Goal: Task Accomplishment & Management: Complete application form

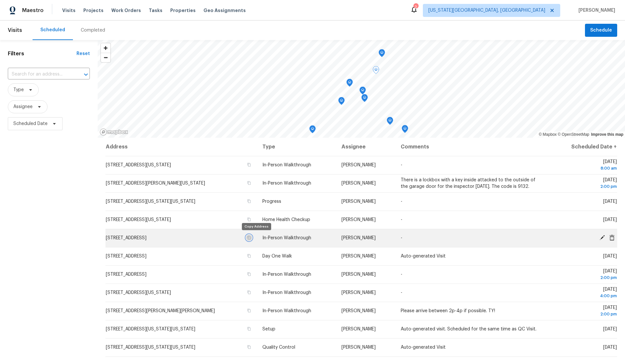
click at [251, 237] on icon "button" at bounding box center [249, 238] width 3 height 4
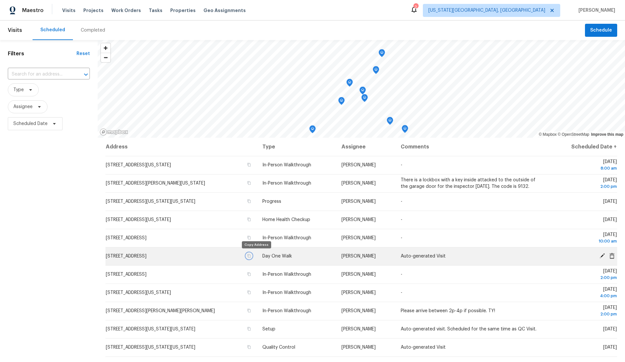
click at [251, 256] on icon "button" at bounding box center [249, 256] width 4 height 4
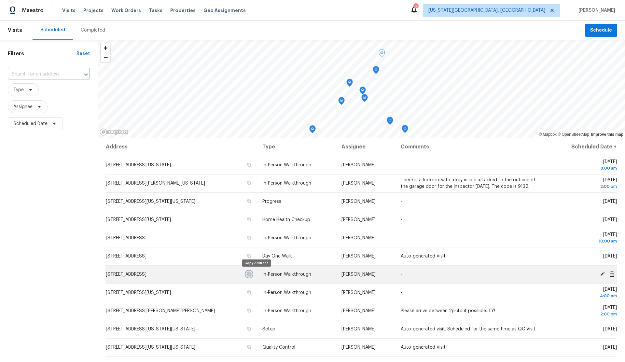
click at [251, 274] on icon "button" at bounding box center [249, 274] width 4 height 4
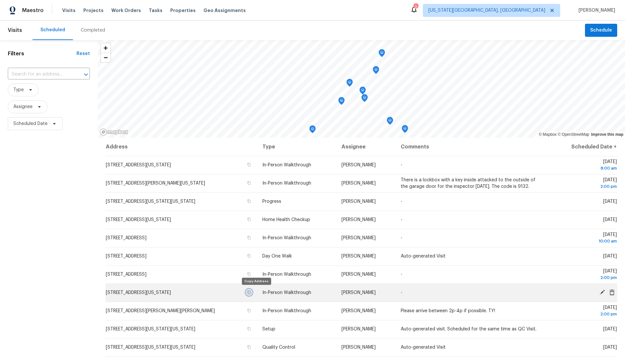
click at [251, 291] on icon "button" at bounding box center [249, 292] width 4 height 4
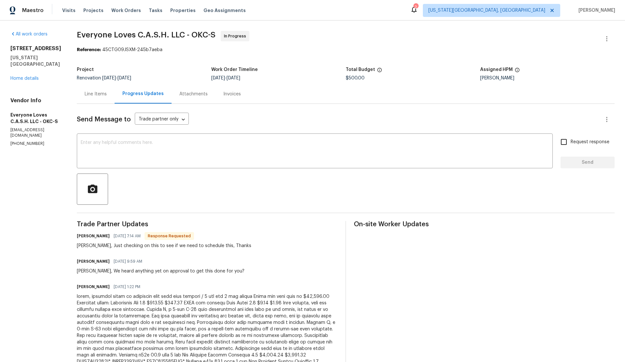
click at [107, 93] on div "Line Items" at bounding box center [96, 94] width 22 height 7
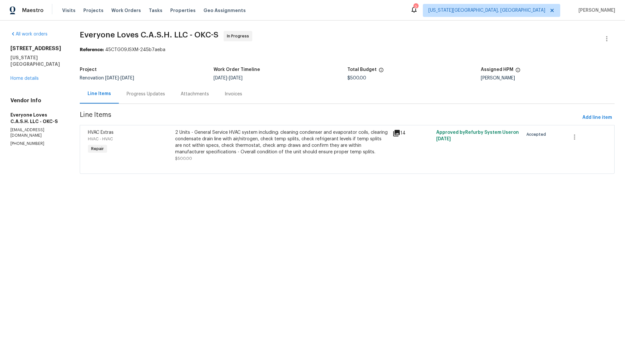
click at [148, 95] on div "Progress Updates" at bounding box center [146, 94] width 38 height 7
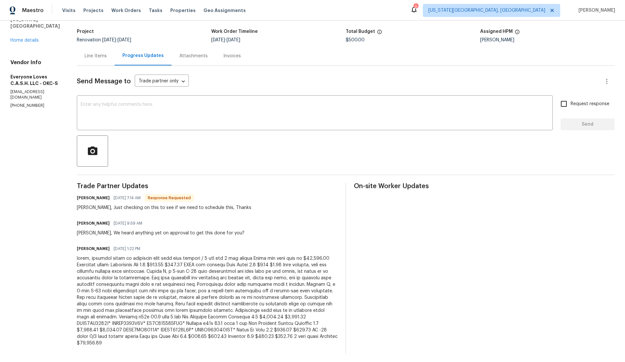
scroll to position [41, 0]
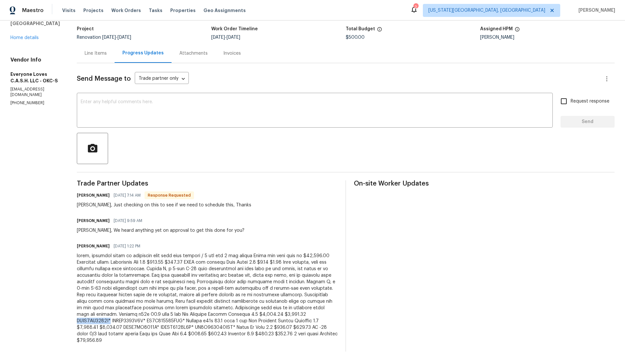
drag, startPoint x: 296, startPoint y: 314, endPoint x: 338, endPoint y: 316, distance: 41.4
click at [338, 316] on div at bounding box center [207, 298] width 261 height 91
copy div "GLXS4BA2410A*"
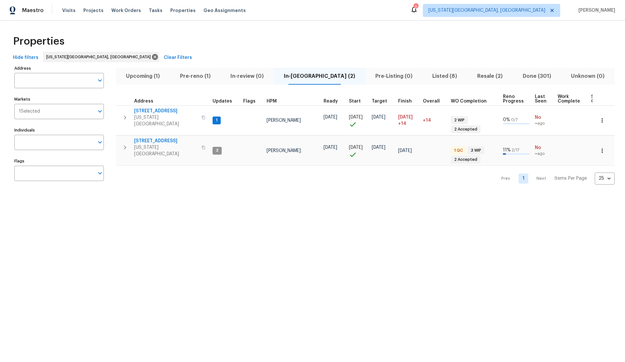
click at [199, 77] on span "Pre-reno (1)" at bounding box center [195, 76] width 43 height 9
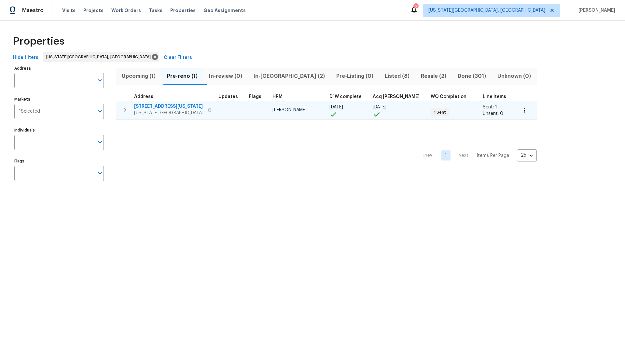
click at [517, 113] on button "button" at bounding box center [524, 110] width 14 height 14
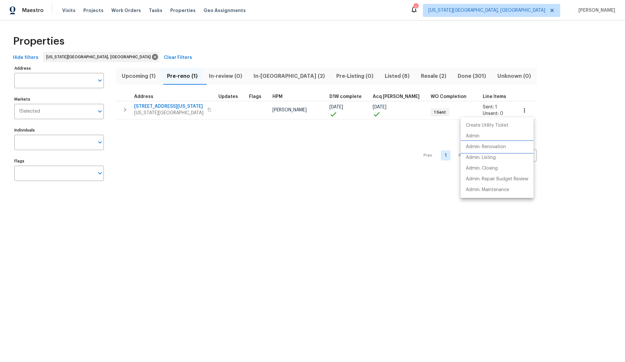
click at [481, 146] on p "Admin: Renovation" at bounding box center [486, 147] width 40 height 7
click at [267, 75] on div at bounding box center [312, 181] width 625 height 362
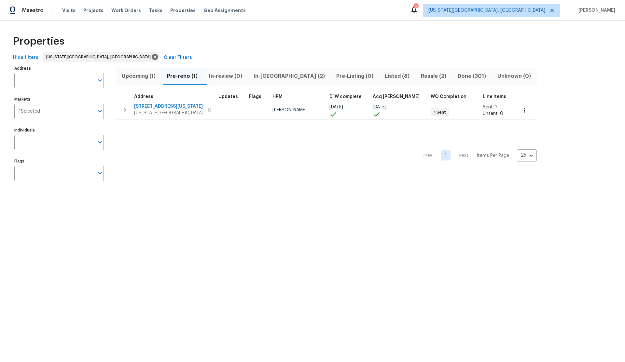
click at [271, 76] on span "In-reno (2)" at bounding box center [289, 76] width 75 height 9
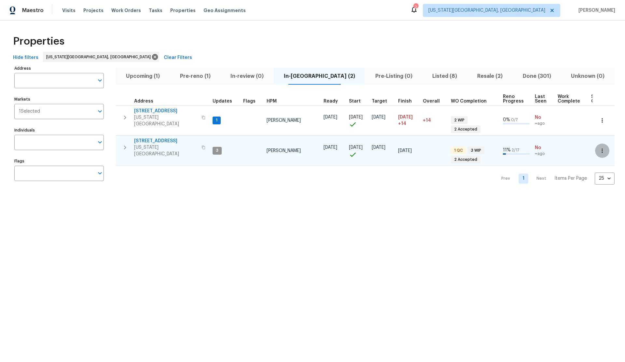
click at [602, 147] on icon "button" at bounding box center [602, 150] width 7 height 7
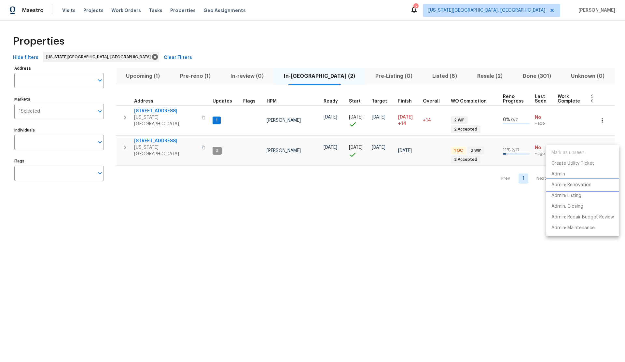
click at [572, 184] on p "Admin: Renovation" at bounding box center [572, 185] width 40 height 7
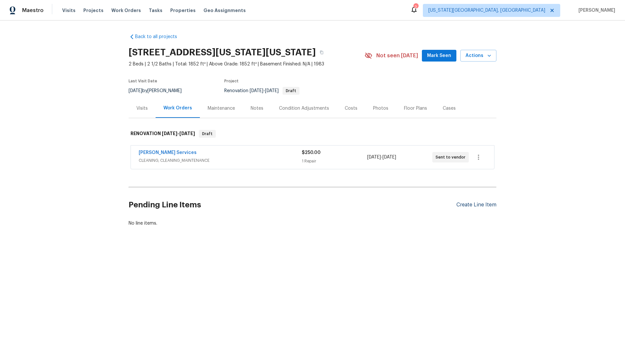
click at [462, 208] on div "Create Line Item" at bounding box center [476, 205] width 40 height 6
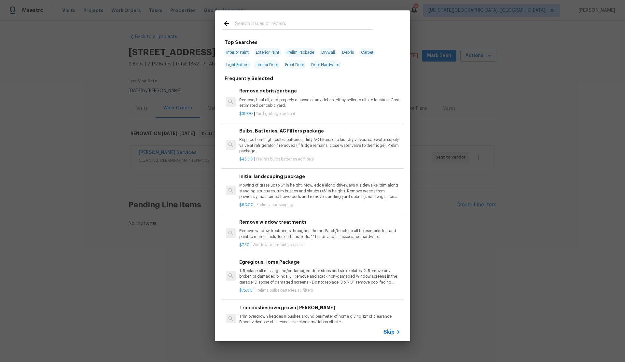
click at [390, 333] on span "Skip" at bounding box center [389, 332] width 11 height 7
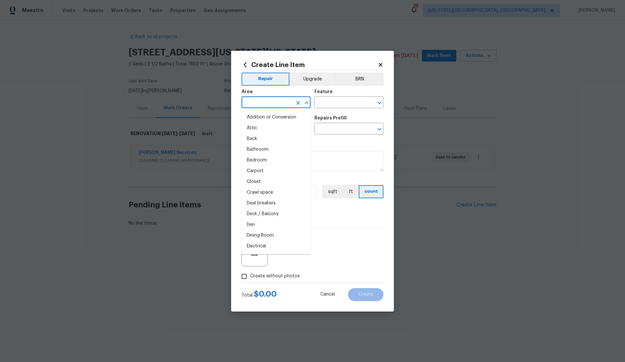
click at [262, 101] on input "text" at bounding box center [267, 103] width 51 height 10
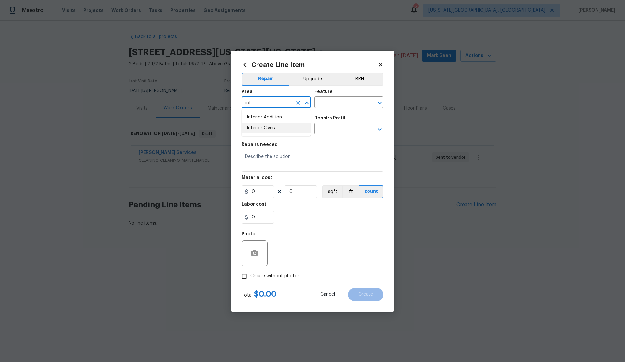
drag, startPoint x: 272, startPoint y: 126, endPoint x: 281, endPoint y: 120, distance: 10.3
click at [272, 126] on li "Interior Overall" at bounding box center [276, 128] width 69 height 11
type input "Interior Overall"
click at [323, 101] on input "text" at bounding box center [339, 103] width 51 height 10
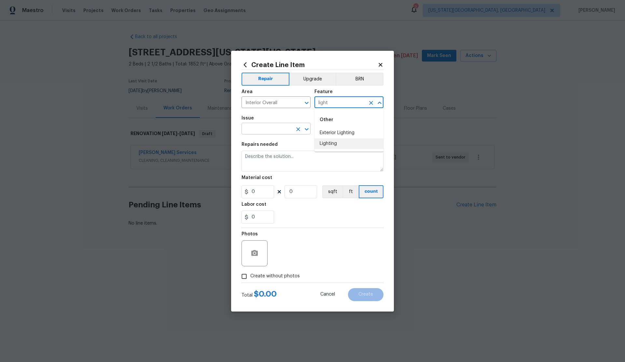
drag, startPoint x: 327, startPoint y: 143, endPoint x: 303, endPoint y: 133, distance: 25.1
click at [327, 143] on li "Lighting" at bounding box center [348, 143] width 69 height 11
type input "Lighting"
click at [268, 130] on input "text" at bounding box center [267, 129] width 51 height 10
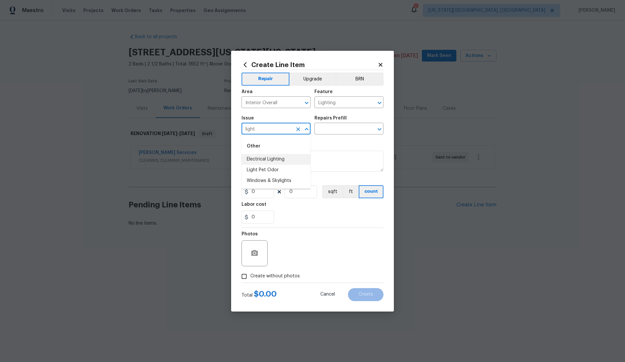
click at [275, 158] on li "Electrical Lighting" at bounding box center [276, 159] width 69 height 11
type input "Electrical Lighting"
click at [328, 127] on input "text" at bounding box center [339, 129] width 51 height 10
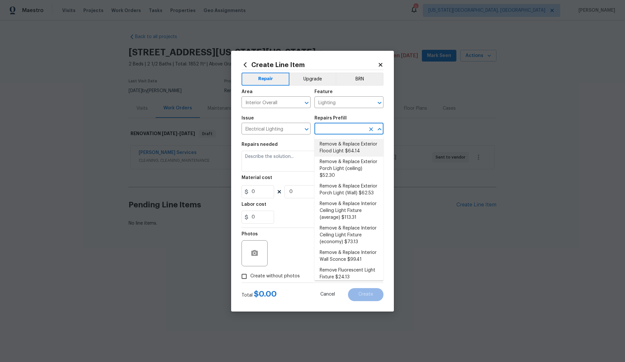
scroll to position [123, 0]
click at [341, 230] on li "Remove & Replace Interior Ceiling Light Fixture (economy) $73.13" at bounding box center [348, 234] width 69 height 24
type input "Remove & Replace Interior Ceiling Light Fixture (economy) $73.13"
type textarea "Remove the existing interior ceiling light fixture and replace it with new ECON…"
type input "1"
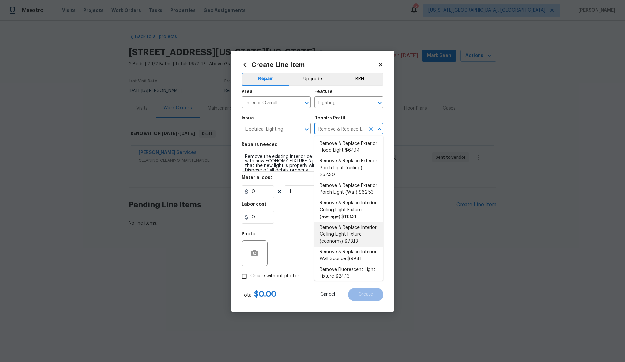
type input "73.13"
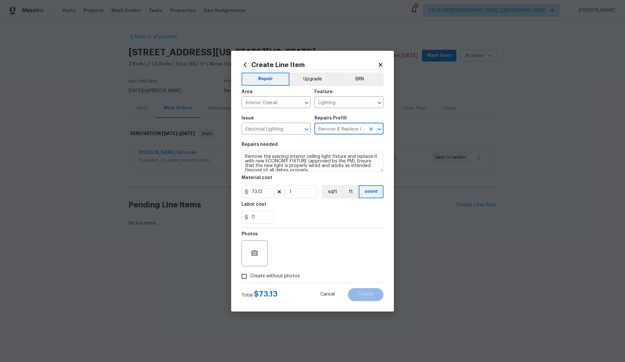
drag, startPoint x: 244, startPoint y: 275, endPoint x: 268, endPoint y: 267, distance: 25.4
click at [252, 274] on label "Create without photos" at bounding box center [269, 276] width 62 height 12
click at [250, 274] on input "Create without photos" at bounding box center [244, 276] width 12 height 12
checkbox input "true"
click at [293, 257] on textarea at bounding box center [328, 253] width 111 height 26
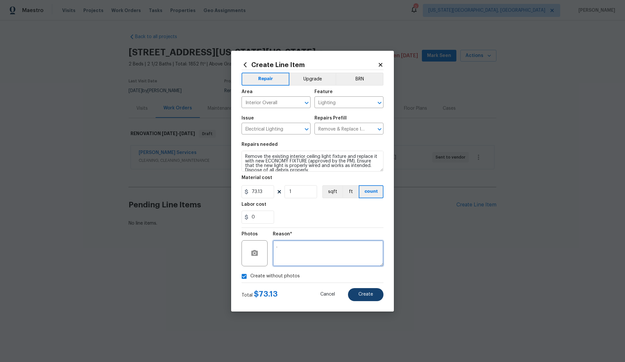
type textarea "."
drag, startPoint x: 370, startPoint y: 293, endPoint x: 364, endPoint y: 290, distance: 7.3
click at [370, 293] on span "Create" at bounding box center [365, 294] width 15 height 5
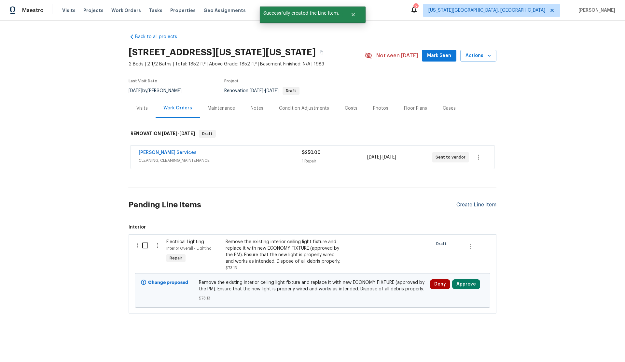
click at [474, 208] on div "Create Line Item" at bounding box center [476, 205] width 40 height 6
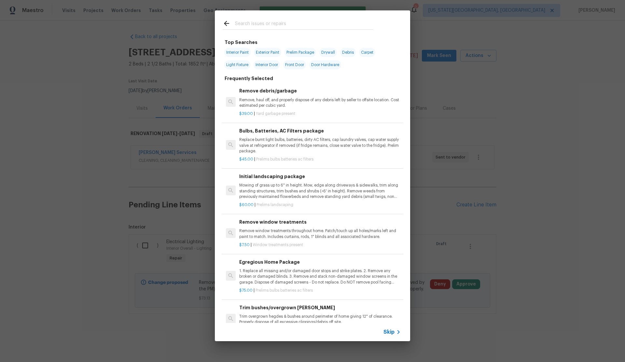
click at [388, 330] on span "Skip" at bounding box center [389, 332] width 11 height 7
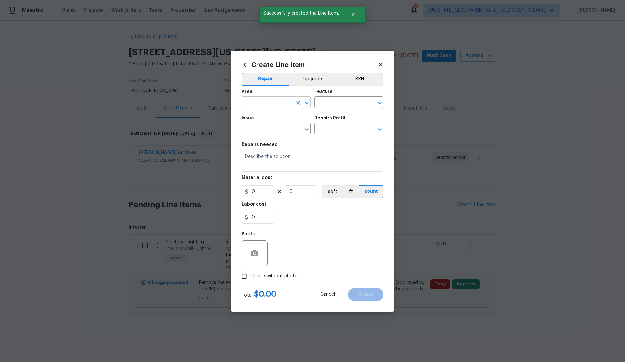
click at [262, 105] on input "text" at bounding box center [267, 103] width 51 height 10
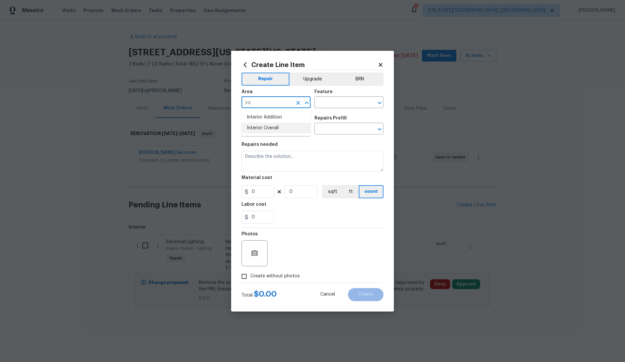
drag, startPoint x: 260, startPoint y: 125, endPoint x: 264, endPoint y: 123, distance: 4.1
click at [261, 125] on li "Interior Overall" at bounding box center [276, 128] width 69 height 11
type input "Interior Overall"
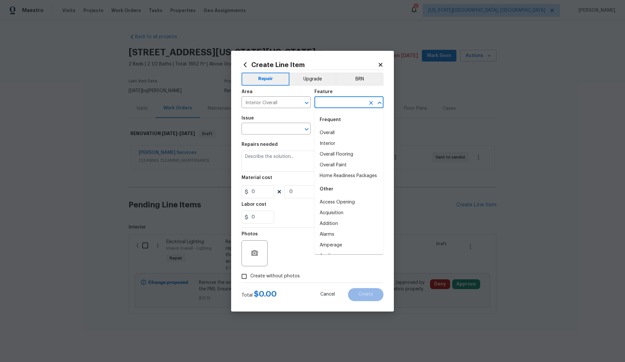
click at [331, 105] on input "text" at bounding box center [339, 103] width 51 height 10
click at [327, 132] on li "Interior" at bounding box center [348, 133] width 69 height 11
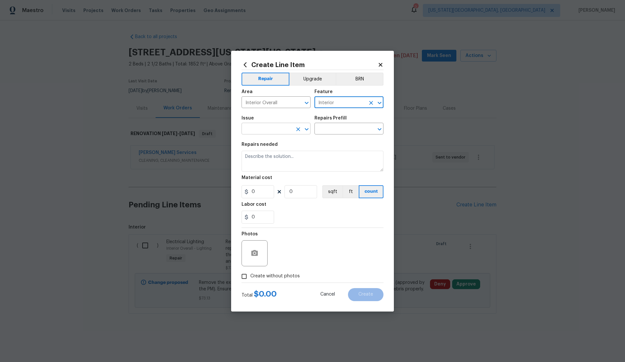
type input "Interior"
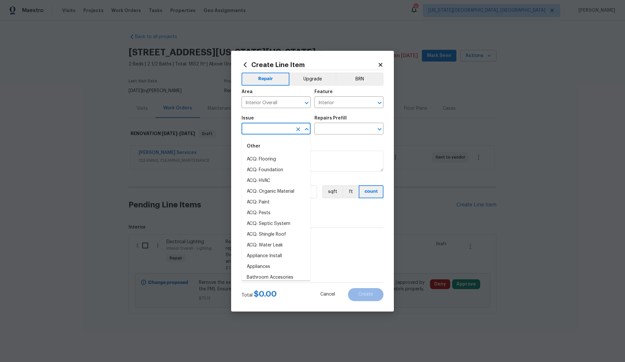
click at [263, 129] on input "text" at bounding box center [267, 129] width 51 height 10
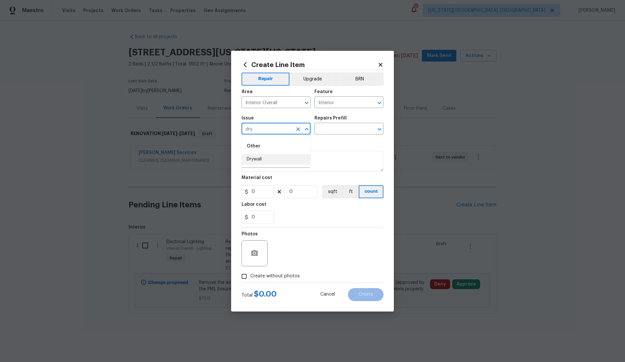
click at [257, 158] on li "Drywall" at bounding box center [276, 159] width 69 height 11
type input "Drywall"
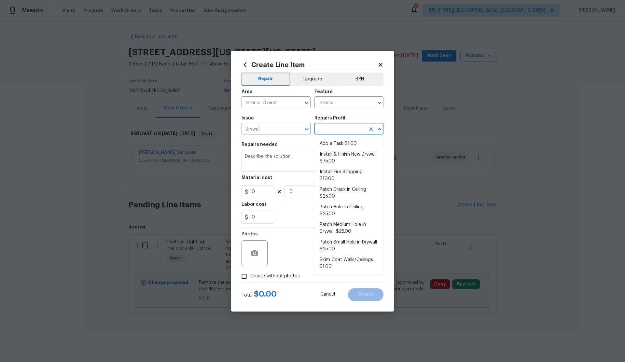
click at [341, 128] on input "text" at bounding box center [339, 129] width 51 height 10
click at [338, 145] on li "Add a Task $1.00" at bounding box center [348, 143] width 69 height 11
type input "Walls and Ceiling"
type input "Add a Task $1.00"
type textarea "HPM to detail"
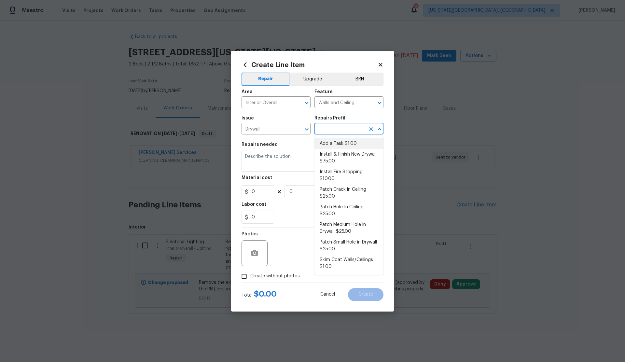
type input "1"
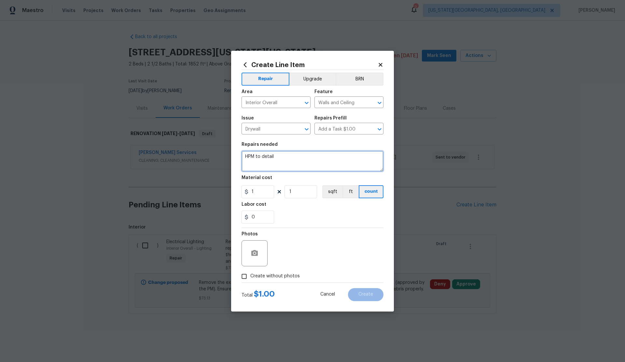
drag, startPoint x: 257, startPoint y: 155, endPoint x: 242, endPoint y: 155, distance: 15.0
click at [242, 155] on textarea "HPM to detail" at bounding box center [313, 161] width 142 height 21
type textarea "Investigate possible water damage in master closet. Repaint master closet ceili…"
drag, startPoint x: 260, startPoint y: 191, endPoint x: 233, endPoint y: 193, distance: 26.8
click at [233, 193] on div "Create Line Item Repair Upgrade BRN Area Interior Overall ​ Feature Walls and C…" at bounding box center [312, 181] width 163 height 261
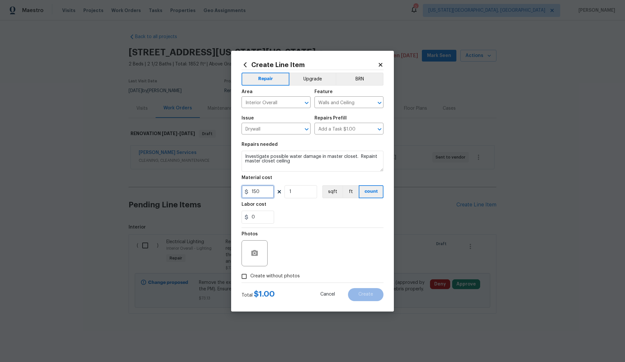
type input "150"
drag, startPoint x: 244, startPoint y: 277, endPoint x: 277, endPoint y: 265, distance: 34.9
click at [250, 275] on label "Create without photos" at bounding box center [269, 276] width 62 height 12
click at [246, 277] on input "Create without photos" at bounding box center [244, 276] width 12 height 12
checkbox input "true"
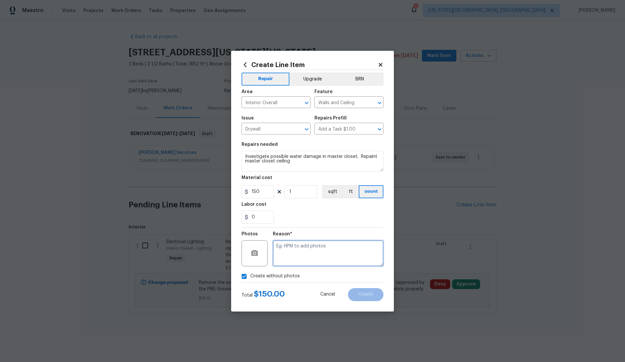
click at [288, 258] on textarea at bounding box center [328, 253] width 111 height 26
type textarea "."
click at [367, 294] on span "Create" at bounding box center [365, 294] width 15 height 5
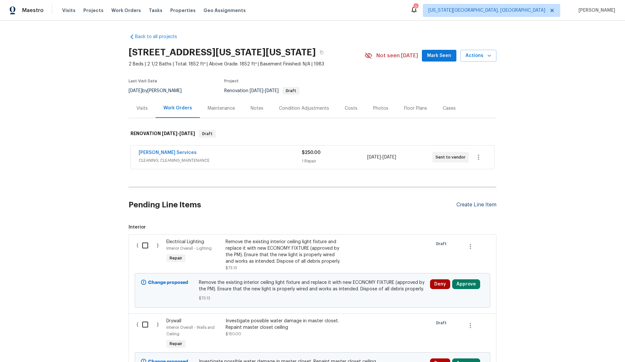
click at [464, 208] on div "Create Line Item" at bounding box center [476, 205] width 40 height 6
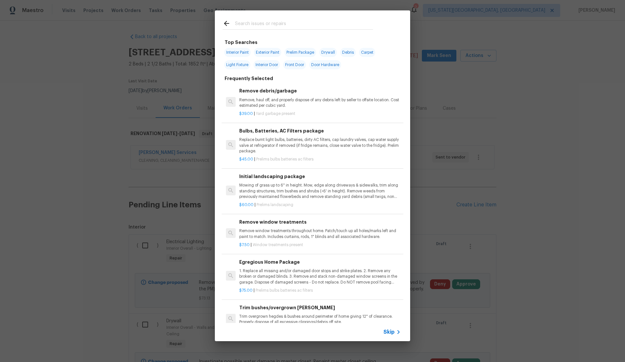
click at [390, 330] on span "Skip" at bounding box center [389, 332] width 11 height 7
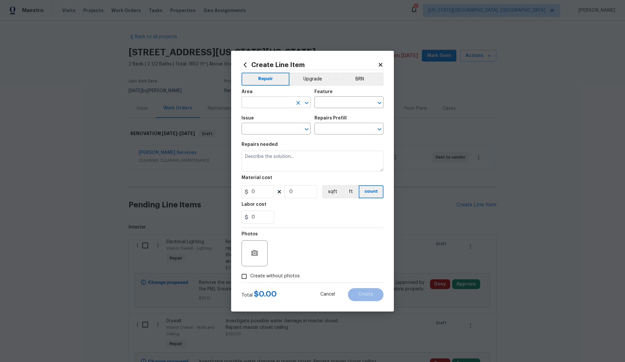
click at [270, 102] on input "text" at bounding box center [267, 103] width 51 height 10
type input "a"
click at [258, 119] on li "Kitchen" at bounding box center [276, 117] width 69 height 11
type input "Kitchen"
click at [328, 102] on input "text" at bounding box center [339, 103] width 51 height 10
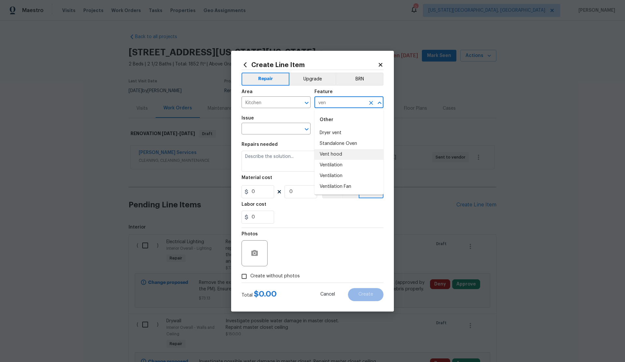
drag, startPoint x: 332, startPoint y: 155, endPoint x: 291, endPoint y: 135, distance: 46.3
click at [332, 155] on li "Vent hood" at bounding box center [348, 154] width 69 height 11
type input "Vent hood"
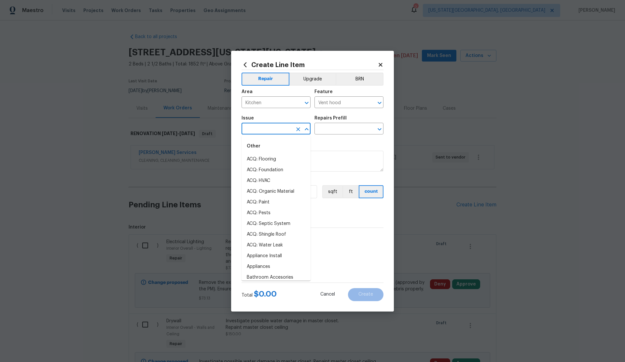
click at [272, 130] on input "text" at bounding box center [267, 129] width 51 height 10
type input "k"
click at [271, 158] on li "Appliance Install" at bounding box center [276, 159] width 69 height 11
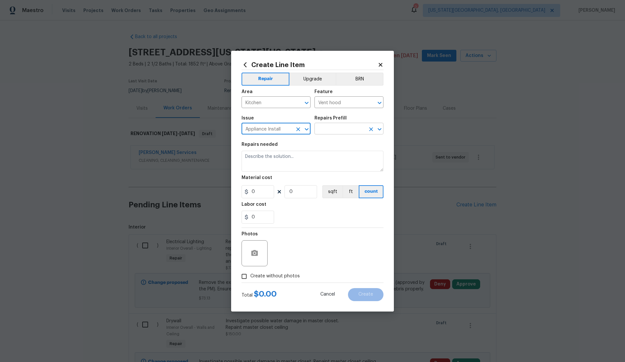
type input "Appliance Install"
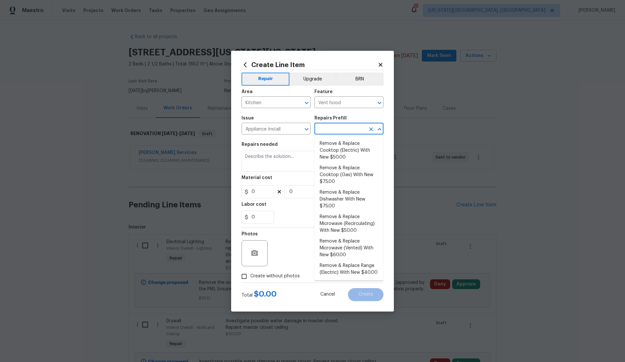
click at [333, 127] on input "text" at bounding box center [339, 129] width 51 height 10
type input "ven"
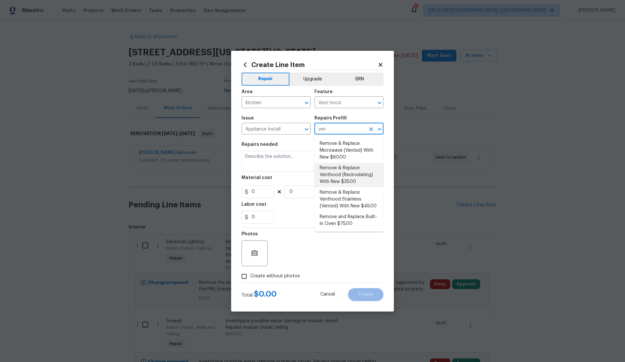
click at [339, 170] on li "Remove & Replace Venthood (Recirculating) With New $35.00" at bounding box center [348, 175] width 69 height 24
type input "Appliances"
type input "Remove & Replace Venthood (Recirculating) With New $35.00"
type textarea "Remove the existing venthood and replace it with a new venthood (recirculating)…"
type input "35"
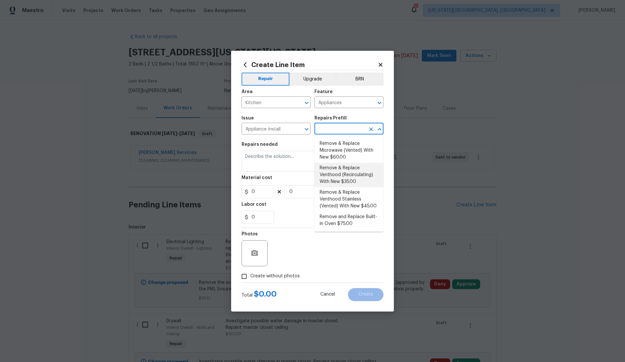
type input "1"
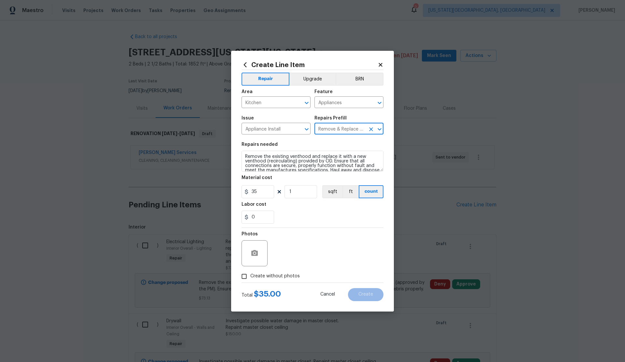
type input "Remove & Replace Venthood (Recirculating) With New $35.00"
drag, startPoint x: 245, startPoint y: 276, endPoint x: 271, endPoint y: 266, distance: 27.6
click at [247, 275] on input "Create without photos" at bounding box center [244, 276] width 12 height 12
checkbox input "true"
click at [310, 256] on textarea at bounding box center [328, 253] width 111 height 26
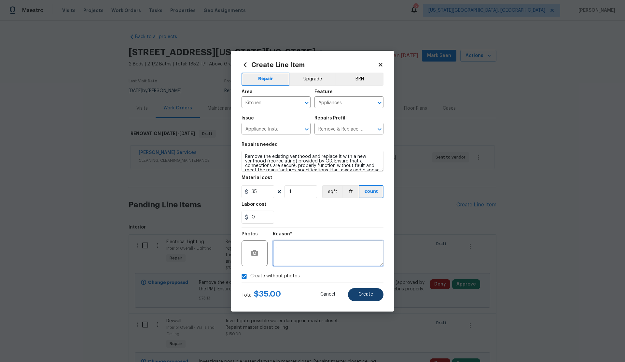
type textarea "."
click at [364, 293] on span "Create" at bounding box center [365, 294] width 15 height 5
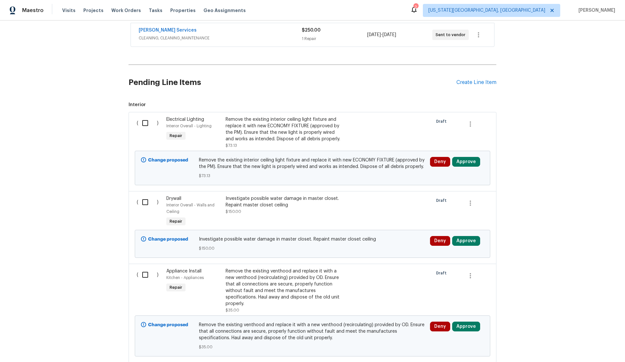
scroll to position [137, 0]
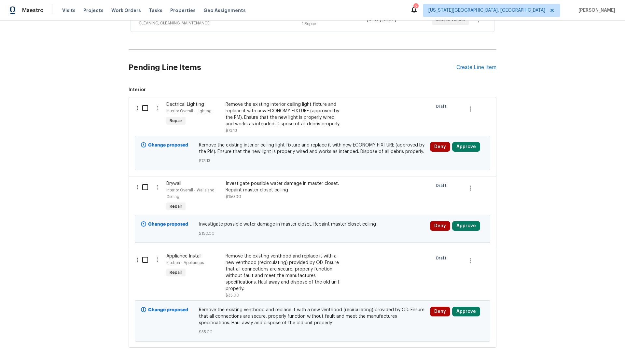
click at [181, 186] on span "Drywall" at bounding box center [173, 183] width 15 height 5
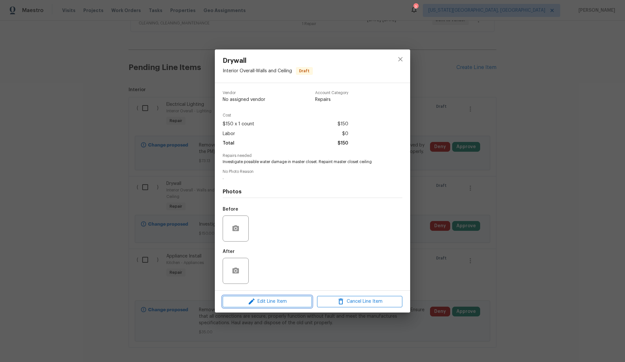
click at [259, 301] on span "Edit Line Item" at bounding box center [267, 302] width 85 height 8
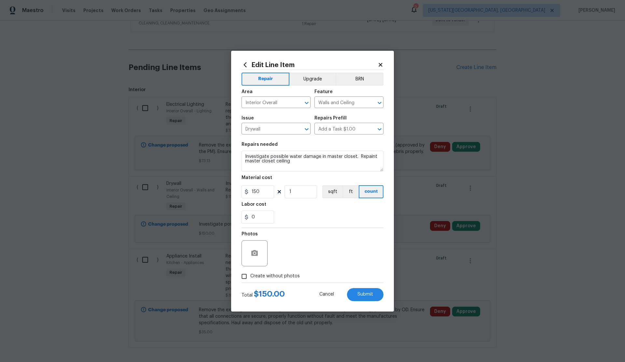
click at [381, 64] on icon at bounding box center [381, 65] width 4 height 4
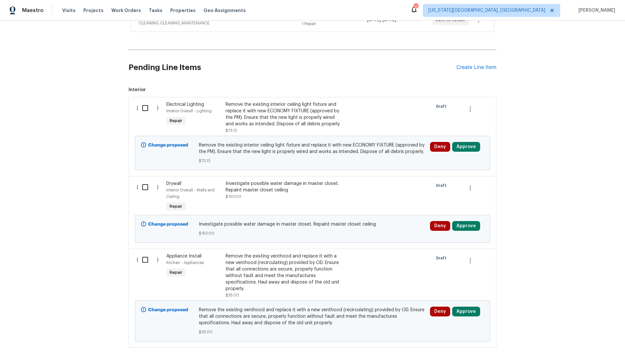
click at [199, 107] on span "Electrical Lighting" at bounding box center [185, 104] width 38 height 5
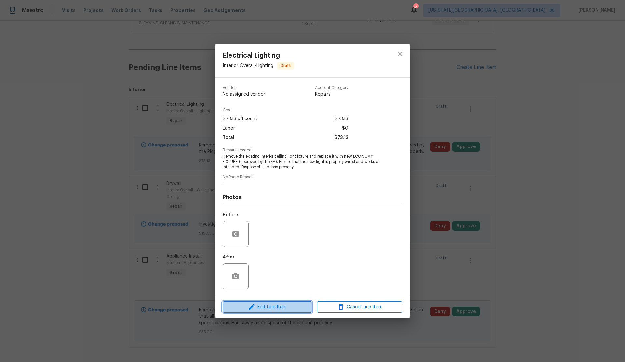
click at [288, 305] on span "Edit Line Item" at bounding box center [267, 307] width 85 height 8
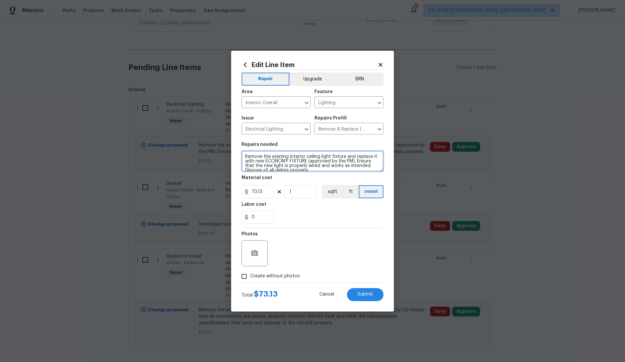
click at [245, 155] on textarea "Remove the existing interior ceiling light fixture and replace it with new ECON…" at bounding box center [313, 161] width 142 height 21
type textarea "Upstairs bathroom laundry room -- Remove the existing interior ceiling light fi…"
click at [363, 295] on span "Submit" at bounding box center [365, 294] width 16 height 5
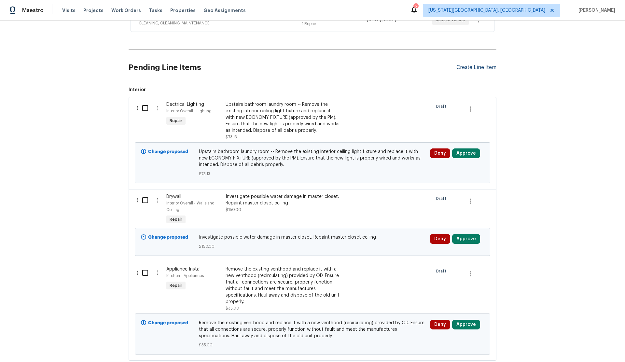
click at [472, 71] on div "Create Line Item" at bounding box center [476, 67] width 40 height 6
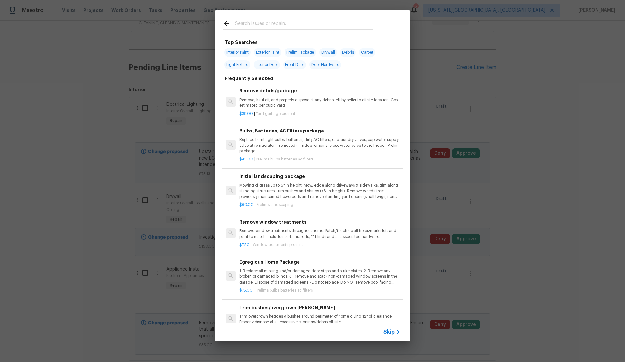
click at [388, 331] on span "Skip" at bounding box center [389, 332] width 11 height 7
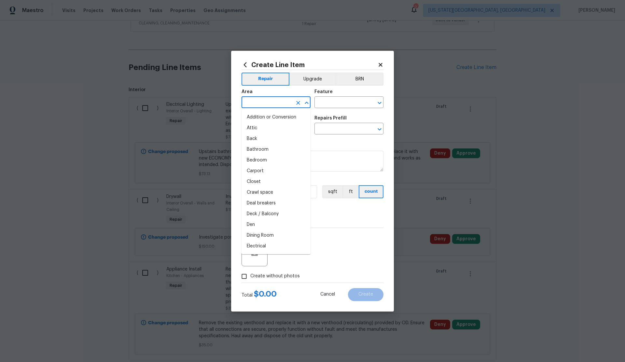
click at [264, 100] on input "text" at bounding box center [267, 103] width 51 height 10
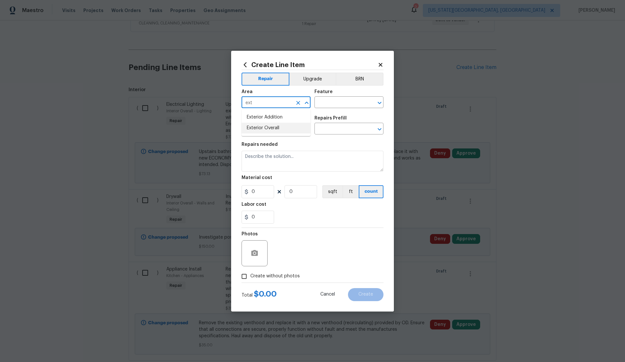
drag, startPoint x: 272, startPoint y: 130, endPoint x: 296, endPoint y: 110, distance: 31.5
click at [272, 129] on li "Exterior Overall" at bounding box center [276, 128] width 69 height 11
type input "Exterior Overall"
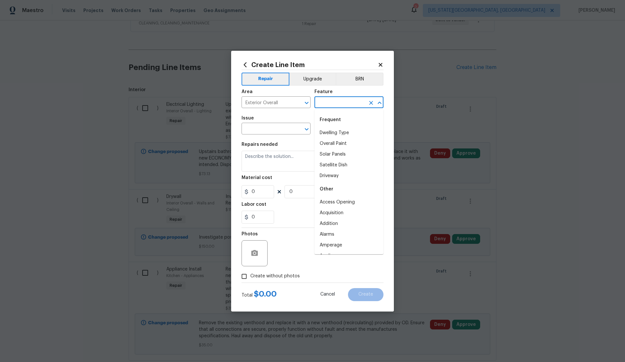
click at [328, 103] on input "text" at bounding box center [339, 103] width 51 height 10
drag, startPoint x: 334, startPoint y: 134, endPoint x: 318, endPoint y: 132, distance: 15.4
click at [333, 134] on li "Garage" at bounding box center [348, 133] width 69 height 11
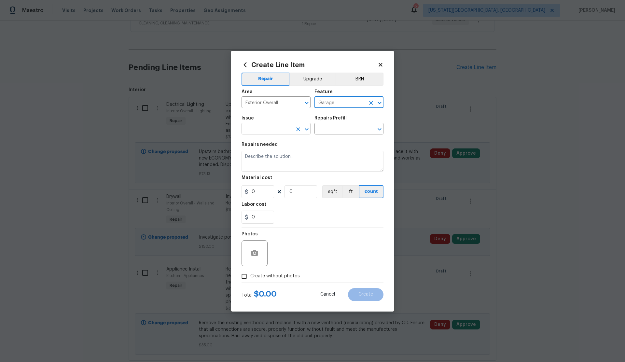
type input "Garage"
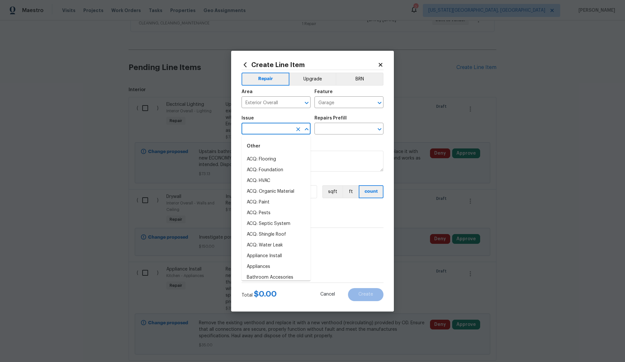
click at [258, 131] on input "text" at bounding box center [267, 129] width 51 height 10
drag, startPoint x: 261, startPoint y: 169, endPoint x: 320, endPoint y: 138, distance: 66.8
click at [262, 169] on li "Pest present" at bounding box center [276, 170] width 69 height 11
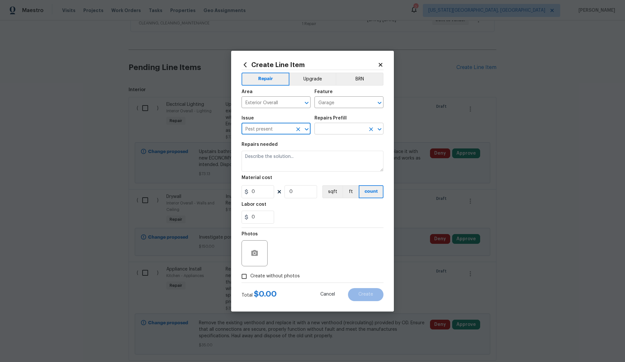
type input "Pest present"
click at [336, 127] on input "text" at bounding box center [339, 129] width 51 height 10
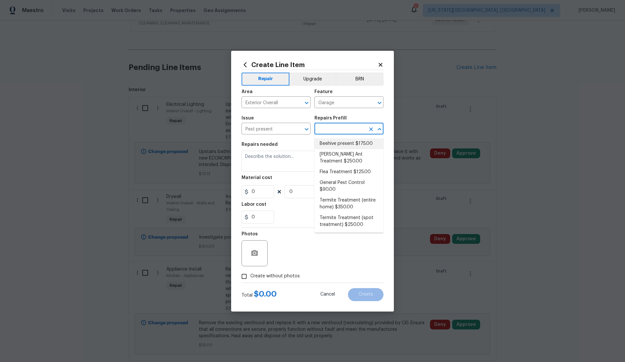
click at [334, 143] on li "Beehive present $175.00" at bounding box center [348, 143] width 69 height 11
type input "Pests"
type textarea "Remove, patch/paint touch up location after removal if needed."
type input "1"
type input "Beehive present $175.00"
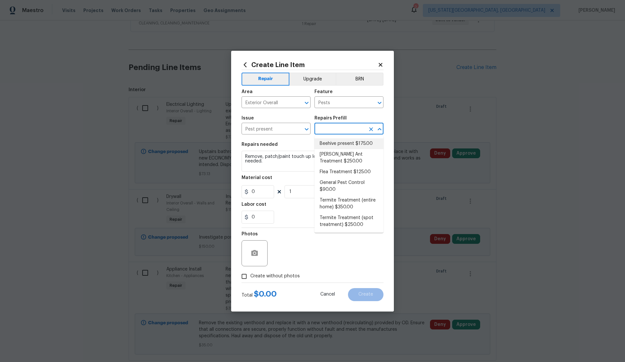
type input "175"
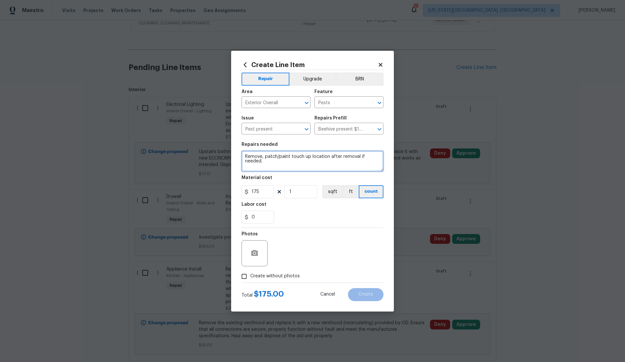
drag, startPoint x: 266, startPoint y: 162, endPoint x: 246, endPoint y: 155, distance: 21.2
click at [246, 155] on textarea "Remove, patch/paint touch up location after removal if needed." at bounding box center [313, 161] width 142 height 21
type textarea "Remove wasp nest from garage door cornet"
drag, startPoint x: 259, startPoint y: 191, endPoint x: 245, endPoint y: 191, distance: 14.0
click at [245, 191] on div "175" at bounding box center [258, 191] width 33 height 13
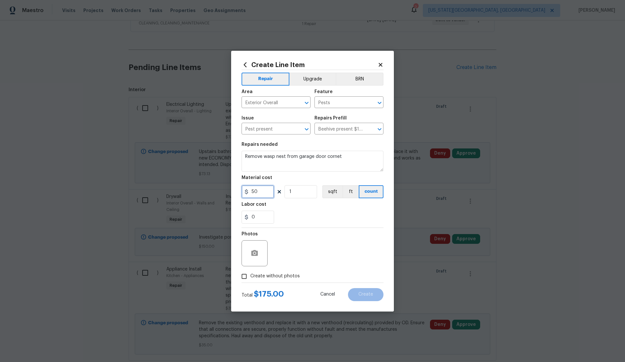
type input "50"
click at [340, 157] on textarea "Remove wasp nest from garage door cornet" at bounding box center [313, 161] width 142 height 21
type textarea "Remove wasp nest from garage door corner"
drag, startPoint x: 245, startPoint y: 276, endPoint x: 272, endPoint y: 262, distance: 30.0
click at [245, 276] on input "Create without photos" at bounding box center [244, 276] width 12 height 12
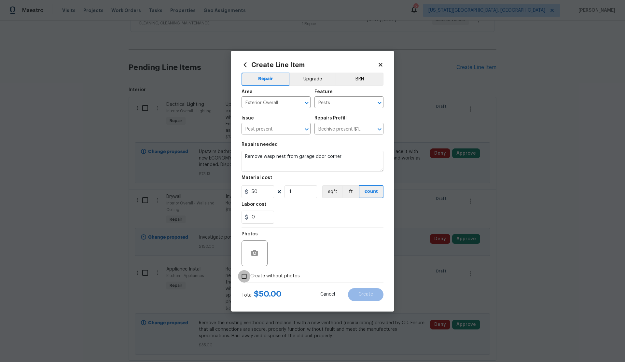
checkbox input "true"
click at [288, 257] on textarea at bounding box center [328, 253] width 111 height 26
type textarea "."
click at [361, 294] on span "Create" at bounding box center [365, 294] width 15 height 5
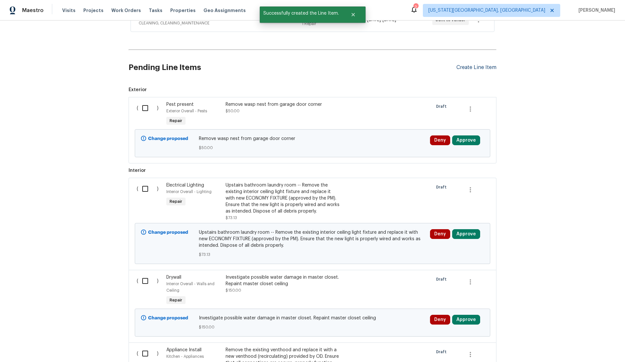
click at [479, 71] on div "Create Line Item" at bounding box center [476, 67] width 40 height 6
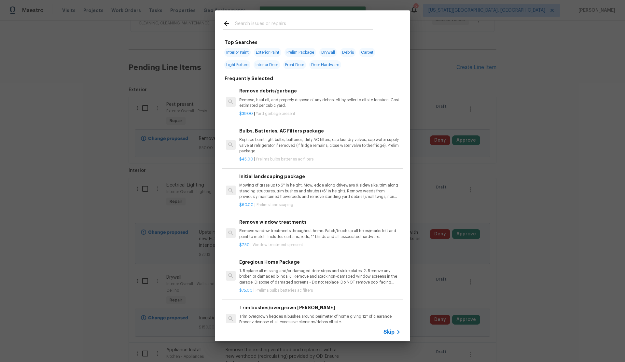
drag, startPoint x: 387, startPoint y: 329, endPoint x: 371, endPoint y: 297, distance: 36.1
click at [384, 323] on div "Skip" at bounding box center [312, 332] width 195 height 18
click at [393, 332] on span "Skip" at bounding box center [389, 332] width 11 height 7
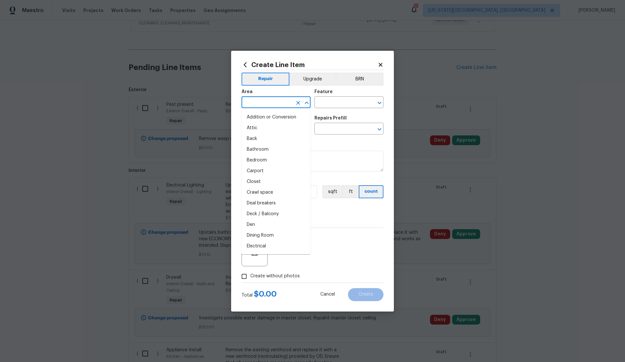
click at [257, 100] on input "text" at bounding box center [267, 103] width 51 height 10
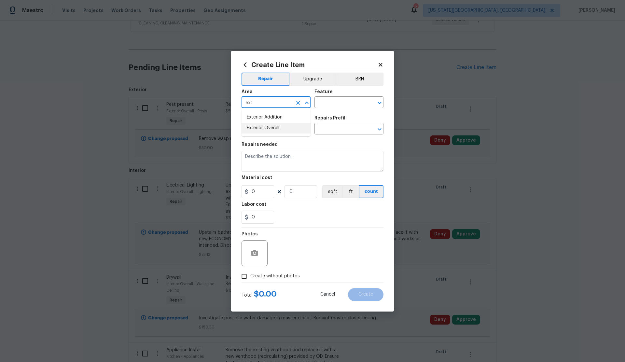
click at [263, 126] on li "Exterior Overall" at bounding box center [276, 128] width 69 height 11
type input "Exterior Overall"
click at [335, 100] on input "text" at bounding box center [339, 103] width 51 height 10
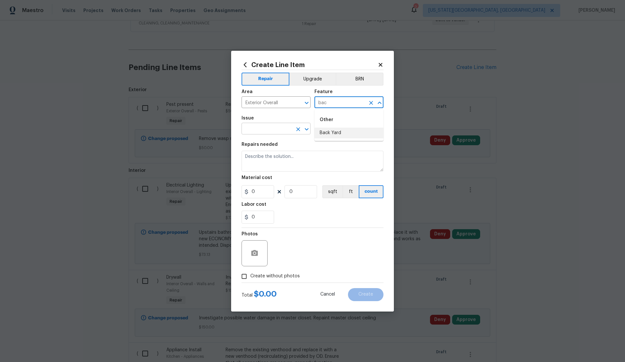
drag, startPoint x: 328, startPoint y: 133, endPoint x: 308, endPoint y: 129, distance: 21.3
click at [320, 131] on li "Back Yard" at bounding box center [348, 133] width 69 height 11
type input "Back Yard"
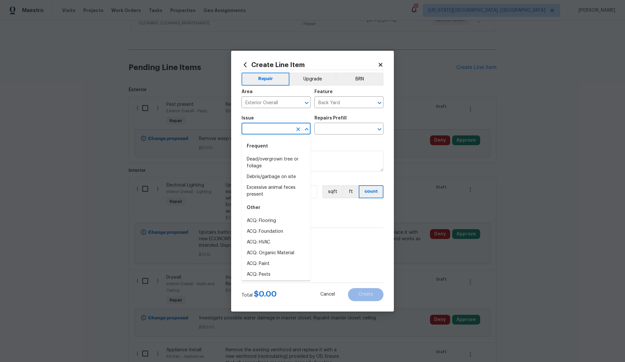
click at [266, 130] on input "text" at bounding box center [267, 129] width 51 height 10
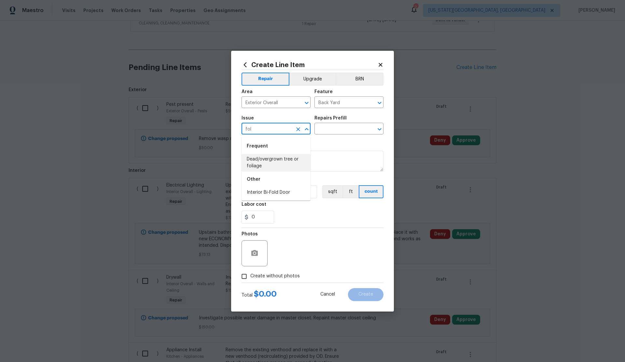
click at [254, 158] on li "Dead/overgrown tree or foliage" at bounding box center [276, 163] width 69 height 18
type input "Dead/overgrown tree or foliage"
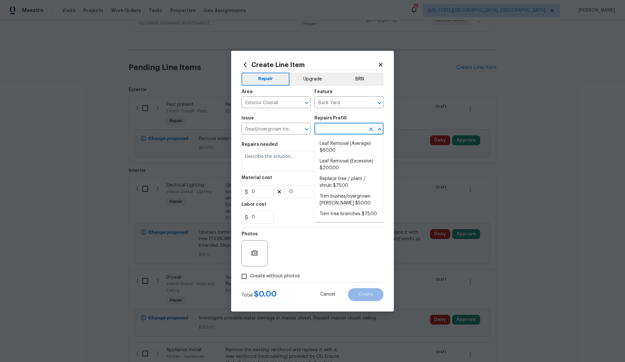
click at [336, 127] on input "text" at bounding box center [339, 129] width 51 height 10
click at [336, 211] on li "Trim tree branches $75.00" at bounding box center [348, 214] width 69 height 11
type input "Trim tree branches $75.00"
type textarea "Trim back overgrown tree branches in contact with home & branches hanging low o…"
type input "75"
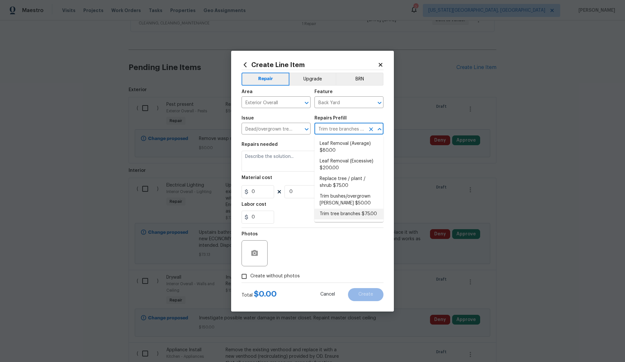
type input "1"
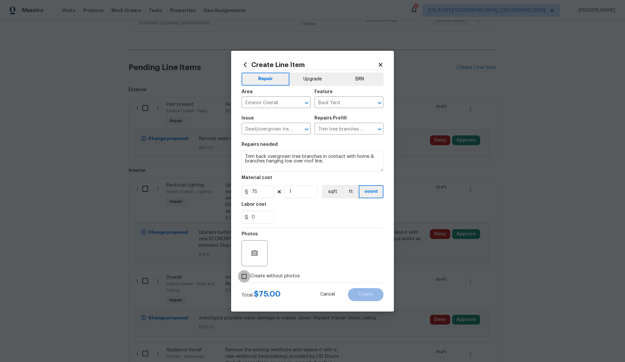
drag, startPoint x: 244, startPoint y: 276, endPoint x: 266, endPoint y: 267, distance: 23.9
click at [258, 270] on label "Create without photos" at bounding box center [269, 276] width 62 height 12
click at [250, 270] on input "Create without photos" at bounding box center [244, 276] width 12 height 12
checkbox input "true"
click at [304, 257] on textarea at bounding box center [328, 253] width 111 height 26
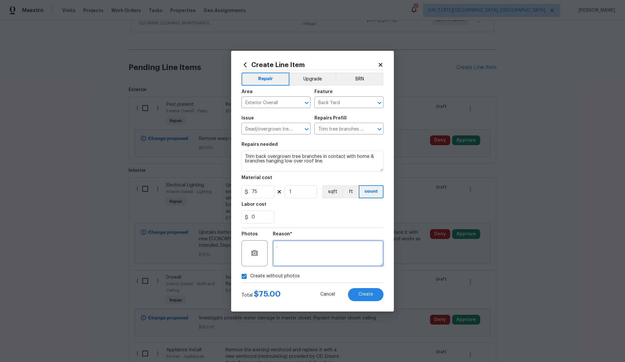
type textarea "."
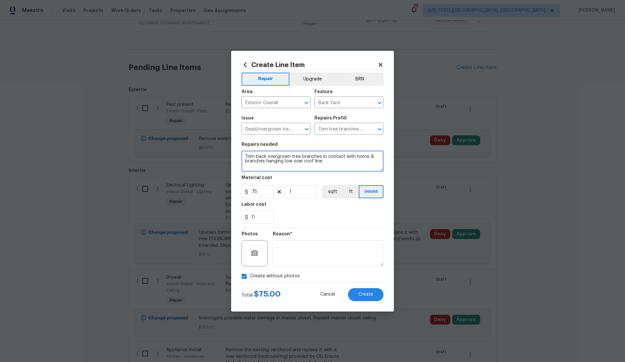
drag, startPoint x: 246, startPoint y: 156, endPoint x: 251, endPoint y: 155, distance: 4.9
click at [247, 156] on textarea "Trim back overgrown tree branches in contact with home & branches hanging low o…" at bounding box center [313, 161] width 142 height 21
type textarea "Above garage door -- Trim back overgrown tree branches in contact with home & b…"
drag, startPoint x: 296, startPoint y: 192, endPoint x: 284, endPoint y: 192, distance: 12.0
click at [284, 192] on div "75 1 sqft ft count" at bounding box center [313, 191] width 142 height 13
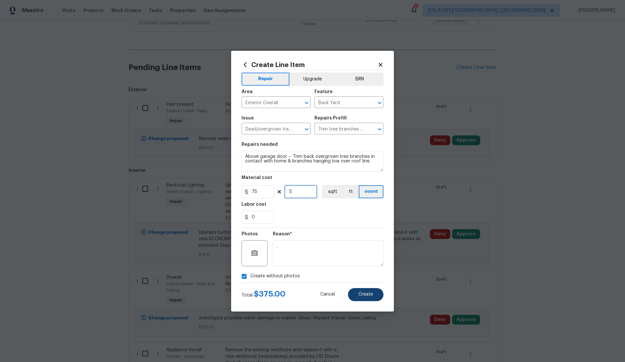
type input "5"
click at [364, 295] on span "Create" at bounding box center [365, 294] width 15 height 5
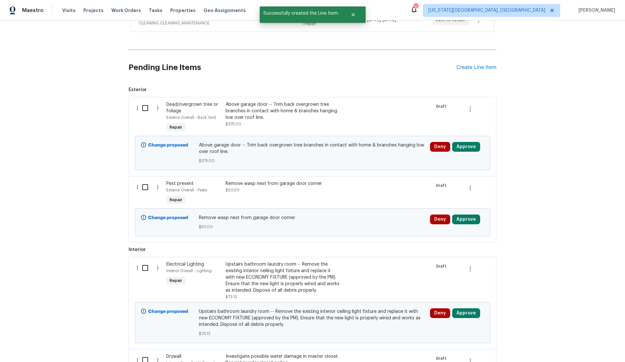
click at [146, 114] on input "checkbox" at bounding box center [147, 108] width 19 height 14
checkbox input "true"
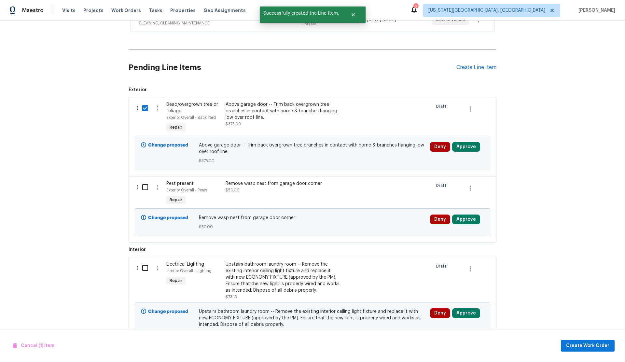
click at [147, 194] on input "checkbox" at bounding box center [147, 187] width 19 height 14
checkbox input "true"
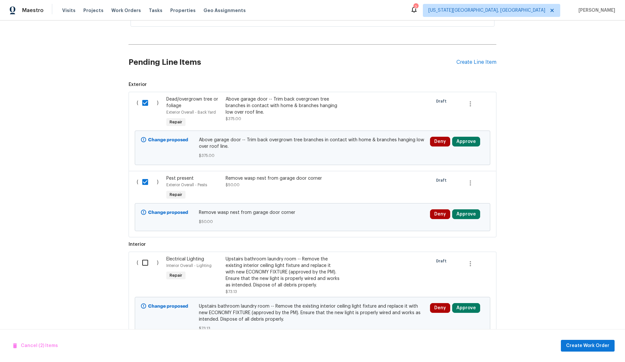
drag, startPoint x: 147, startPoint y: 272, endPoint x: 127, endPoint y: 257, distance: 24.9
click at [145, 270] on input "checkbox" at bounding box center [147, 263] width 19 height 14
checkbox input "true"
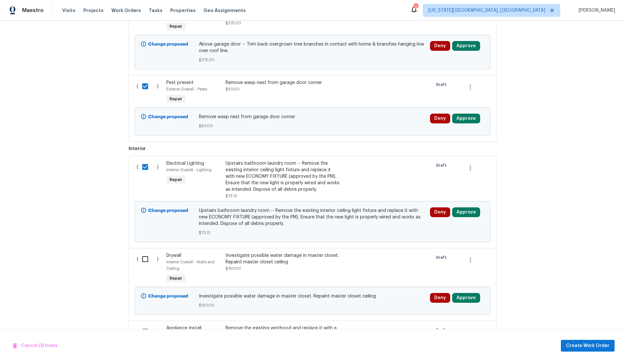
scroll to position [347, 0]
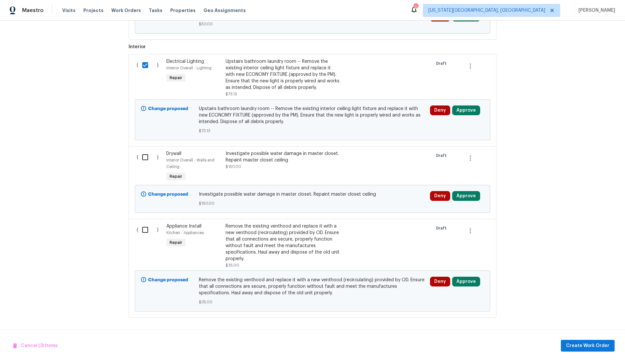
click at [147, 159] on input "checkbox" at bounding box center [147, 157] width 19 height 14
checkbox input "true"
click at [144, 226] on input "checkbox" at bounding box center [147, 230] width 19 height 14
checkbox input "true"
click at [579, 346] on span "Create Work Order" at bounding box center [587, 346] width 43 height 8
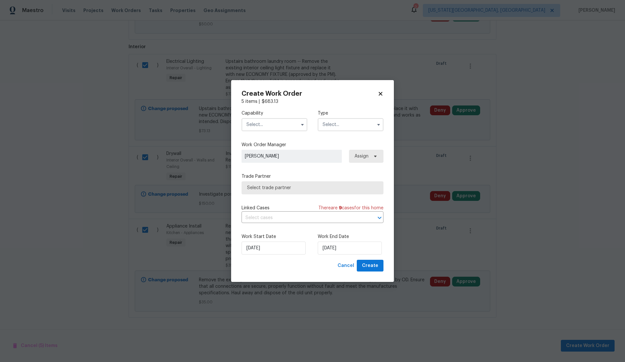
click at [258, 126] on input "text" at bounding box center [275, 124] width 66 height 13
click at [275, 159] on span "General Contractor" at bounding box center [269, 158] width 42 height 5
type input "General Contractor"
click at [334, 125] on input "text" at bounding box center [351, 124] width 66 height 13
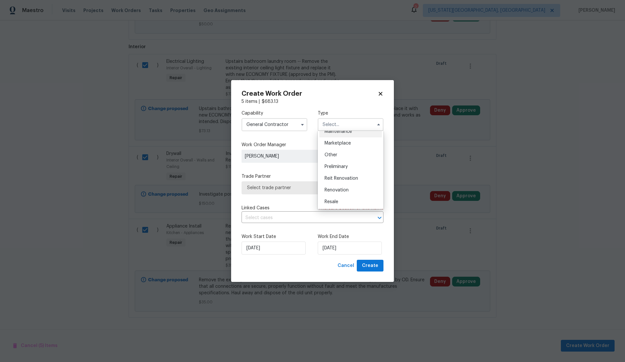
scroll to position [118, 0]
click at [336, 185] on span "Renovation" at bounding box center [337, 185] width 24 height 5
type input "Renovation"
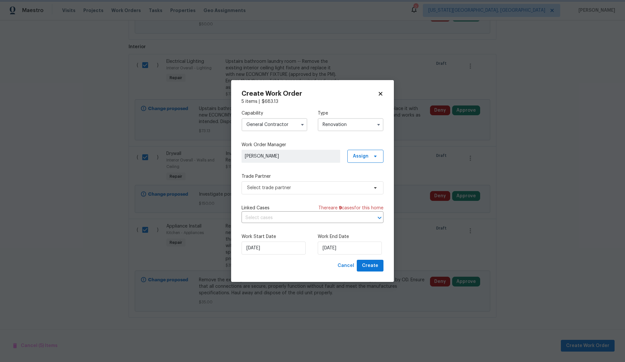
scroll to position [0, 0]
click at [300, 188] on span "Select trade partner" at bounding box center [307, 188] width 121 height 7
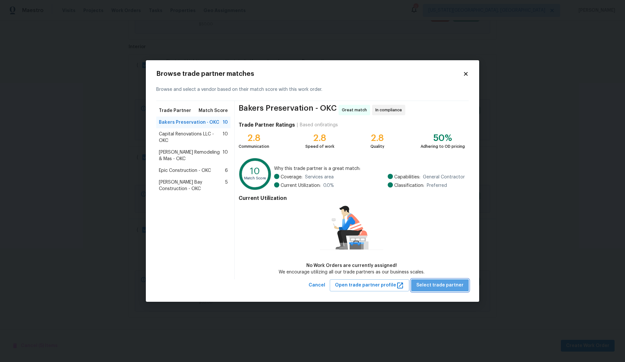
click at [450, 287] on span "Select trade partner" at bounding box center [439, 285] width 47 height 8
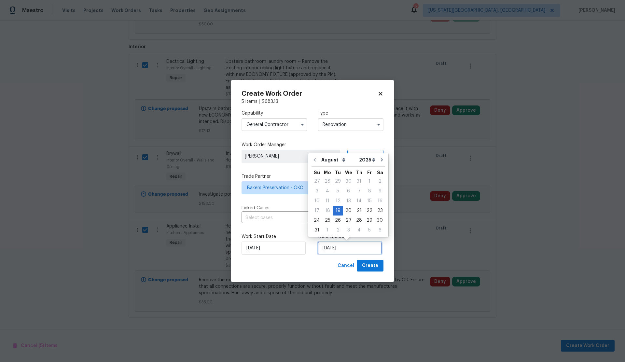
click at [345, 248] on input "8/19/2025" at bounding box center [350, 248] width 64 height 13
click at [367, 211] on div "22" at bounding box center [369, 210] width 10 height 9
type input "8/22/2025"
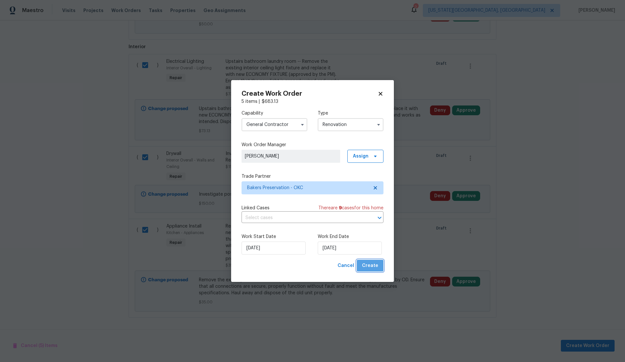
click at [373, 263] on span "Create" at bounding box center [370, 266] width 16 height 8
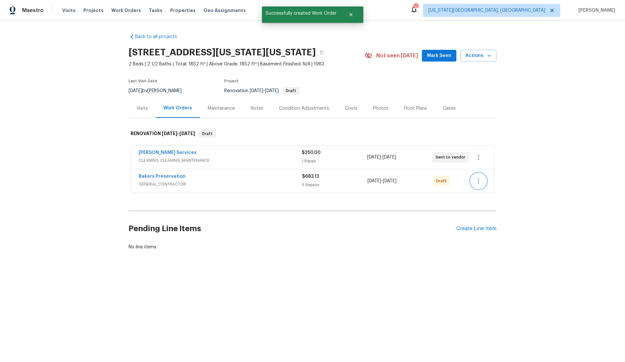
click at [477, 185] on icon "button" at bounding box center [479, 181] width 8 height 8
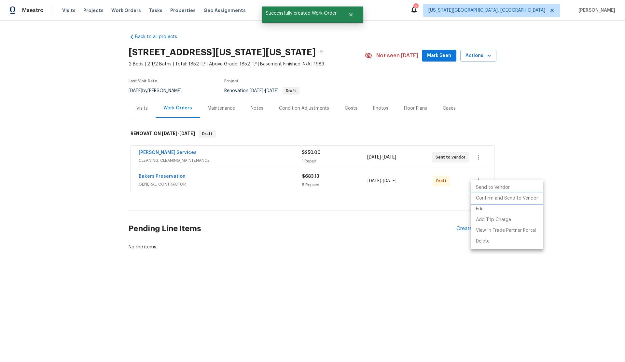
click at [483, 199] on li "Confirm and Send to Vendor" at bounding box center [507, 198] width 73 height 11
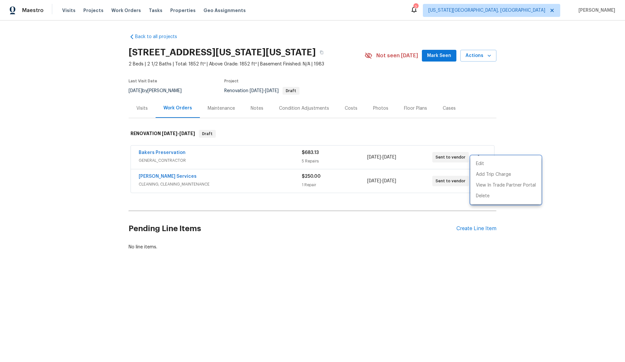
click at [376, 54] on div at bounding box center [312, 181] width 625 height 362
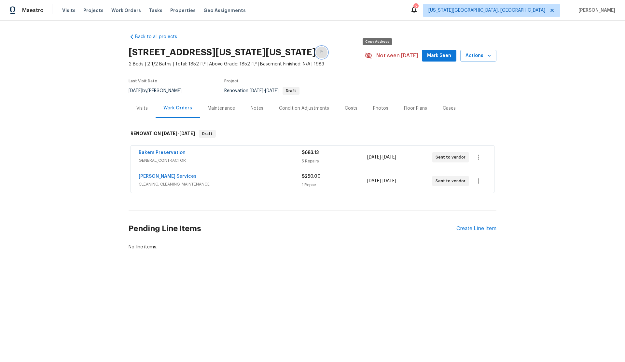
click at [324, 54] on icon "button" at bounding box center [322, 52] width 4 height 4
click at [152, 155] on link "Bakers Preservation" at bounding box center [162, 152] width 47 height 5
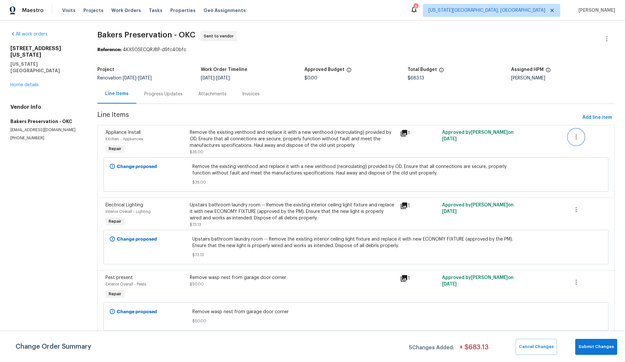
click at [576, 138] on icon "button" at bounding box center [576, 137] width 8 height 8
click at [578, 136] on li "Cancel" at bounding box center [580, 137] width 25 height 11
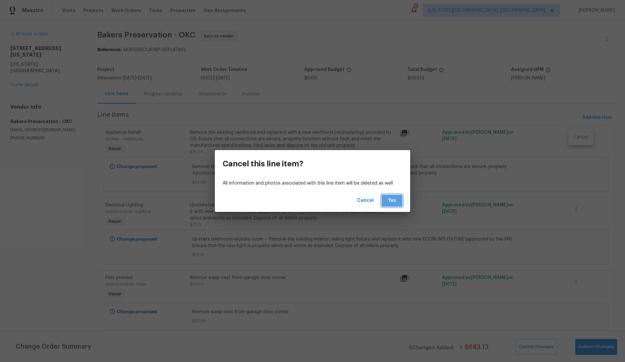
click at [396, 201] on span "Yes" at bounding box center [392, 201] width 10 height 8
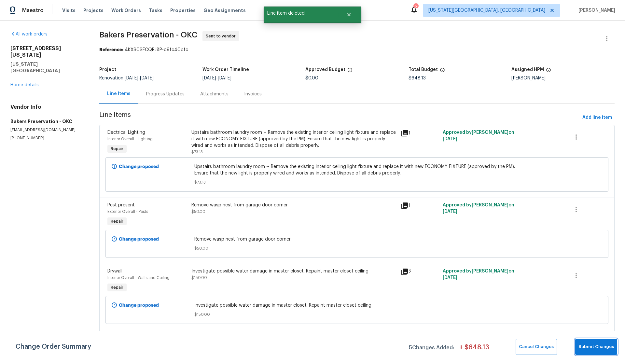
drag, startPoint x: 602, startPoint y: 347, endPoint x: 584, endPoint y: 340, distance: 18.7
click at [602, 347] on span "Submit Changes" at bounding box center [596, 346] width 35 height 7
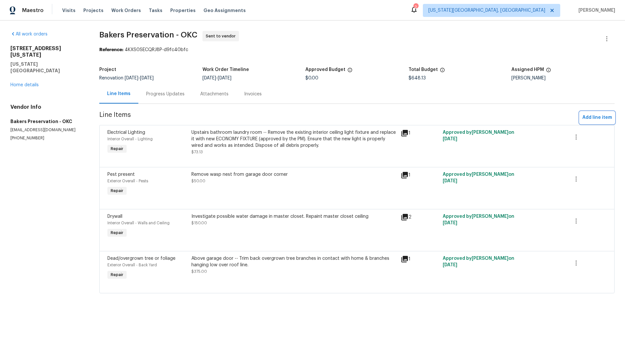
click at [590, 118] on span "Add line item" at bounding box center [597, 118] width 30 height 8
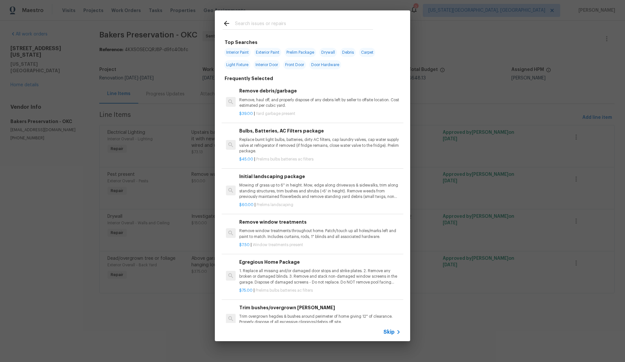
click at [390, 331] on span "Skip" at bounding box center [389, 332] width 11 height 7
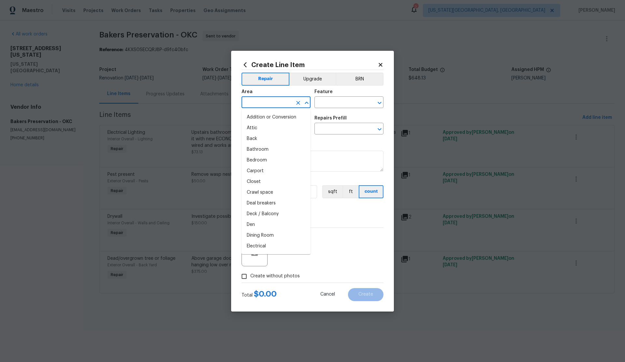
click at [258, 103] on input "text" at bounding box center [267, 103] width 51 height 10
drag, startPoint x: 252, startPoint y: 116, endPoint x: 290, endPoint y: 109, distance: 38.3
click at [252, 116] on li "Kitchen" at bounding box center [276, 117] width 69 height 11
type input "Kitchen"
click at [328, 103] on input "text" at bounding box center [339, 103] width 51 height 10
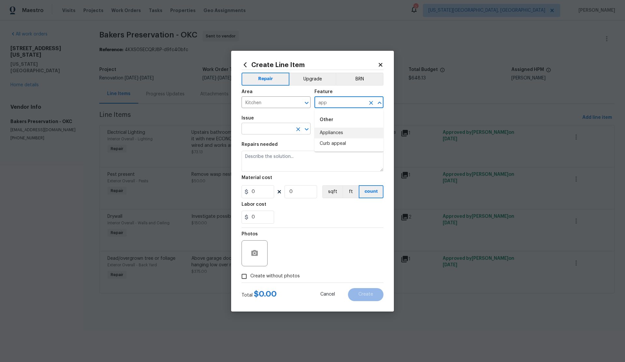
drag, startPoint x: 326, startPoint y: 131, endPoint x: 302, endPoint y: 132, distance: 24.5
click at [326, 131] on li "Appliances" at bounding box center [348, 133] width 69 height 11
type input "Appliances"
click at [266, 131] on input "text" at bounding box center [267, 129] width 51 height 10
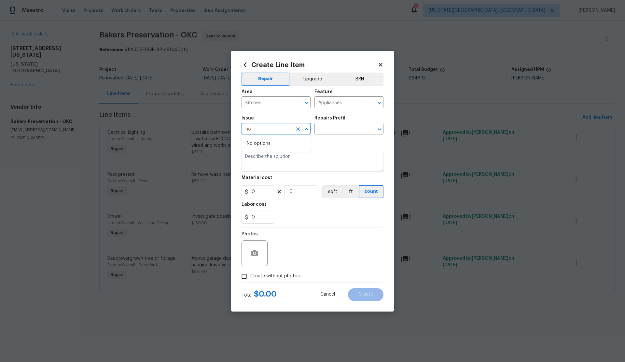
type input "h"
drag, startPoint x: 258, startPoint y: 171, endPoint x: 276, endPoint y: 161, distance: 21.1
click at [258, 171] on li "Appliances" at bounding box center [276, 170] width 69 height 11
type input "Appliances"
click at [322, 133] on input "text" at bounding box center [339, 129] width 51 height 10
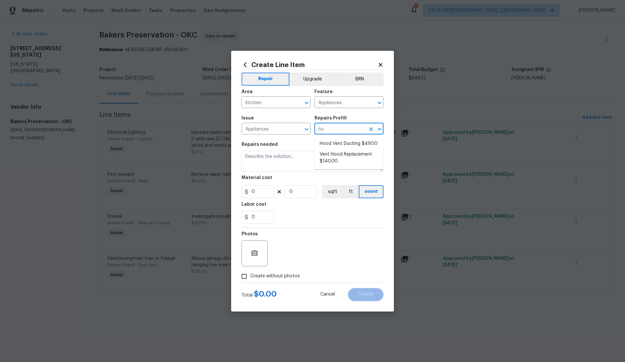
type input "h"
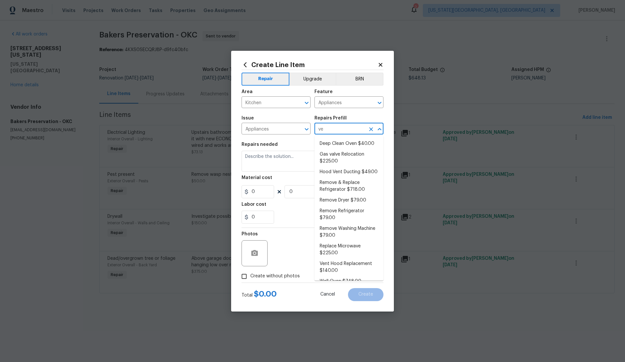
type input "v"
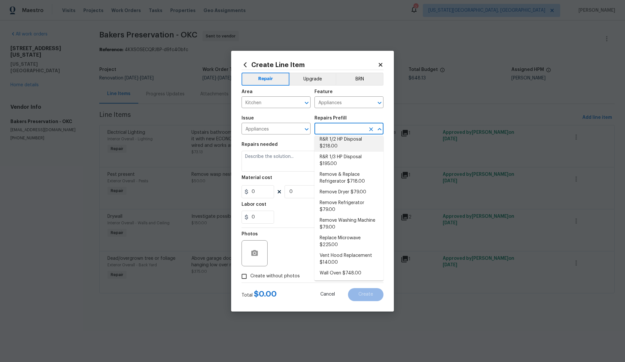
scroll to position [138, 0]
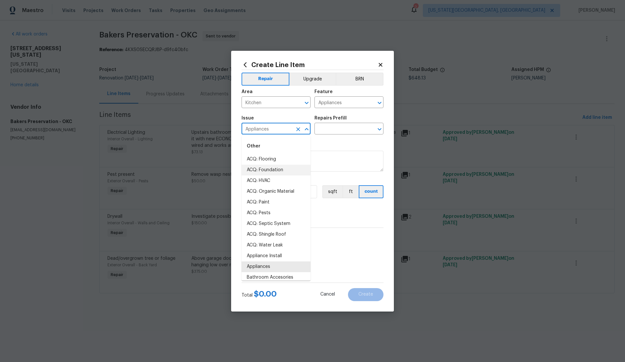
drag, startPoint x: 272, startPoint y: 130, endPoint x: 239, endPoint y: 130, distance: 33.2
click at [239, 130] on div "Create Line Item Repair Upgrade BRN Area Kitchen ​ Feature Appliances ​ Issue A…" at bounding box center [312, 181] width 163 height 261
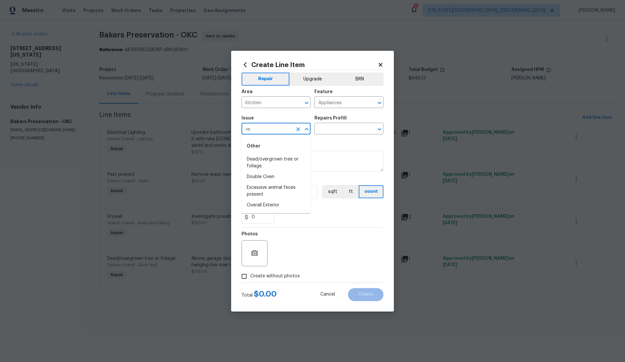
type input "v"
type input "h"
drag, startPoint x: 366, startPoint y: 103, endPoint x: 355, endPoint y: 103, distance: 11.1
click at [362, 103] on div "Appliances ​" at bounding box center [348, 103] width 69 height 10
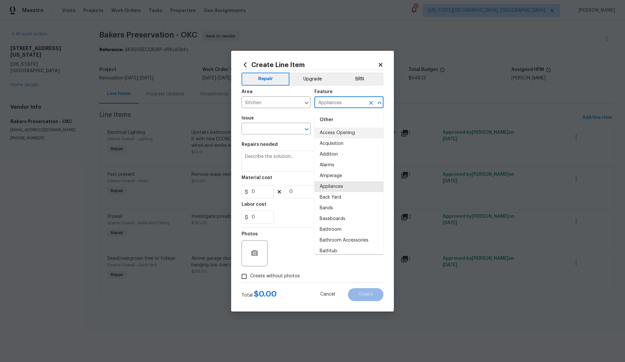
click at [331, 102] on input "Appliances" at bounding box center [339, 103] width 51 height 10
click at [369, 102] on icon "Clear" at bounding box center [371, 103] width 7 height 7
click at [370, 101] on icon "Clear" at bounding box center [371, 103] width 4 height 4
click at [344, 101] on input "text" at bounding box center [339, 103] width 51 height 10
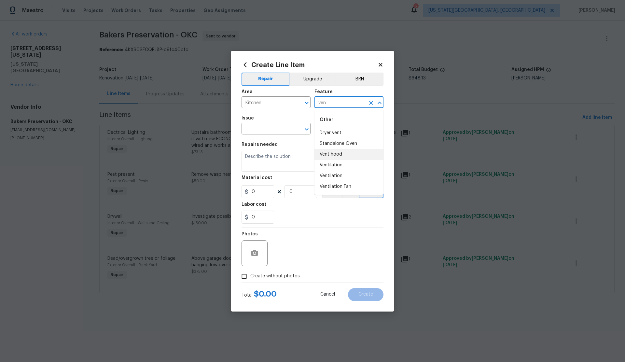
click at [331, 154] on li "Vent hood" at bounding box center [348, 154] width 69 height 11
type input "Vent hood"
click at [253, 127] on input "text" at bounding box center [267, 129] width 51 height 10
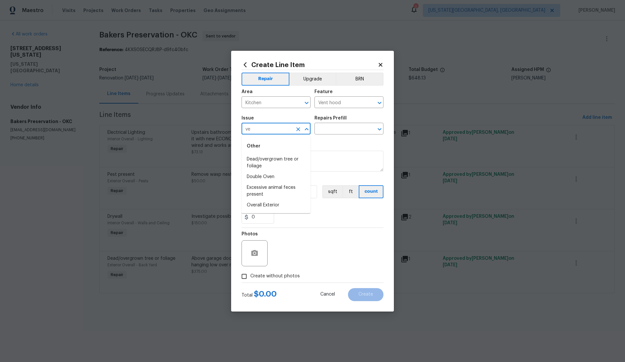
type input "v"
click at [264, 159] on li "Appliance Install" at bounding box center [276, 159] width 69 height 11
type input "Appliance Install"
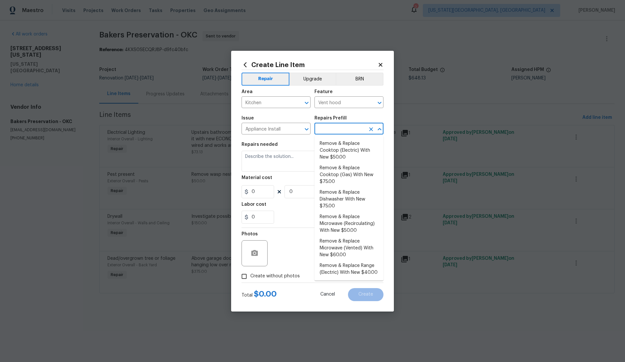
click at [341, 129] on input "text" at bounding box center [339, 129] width 51 height 10
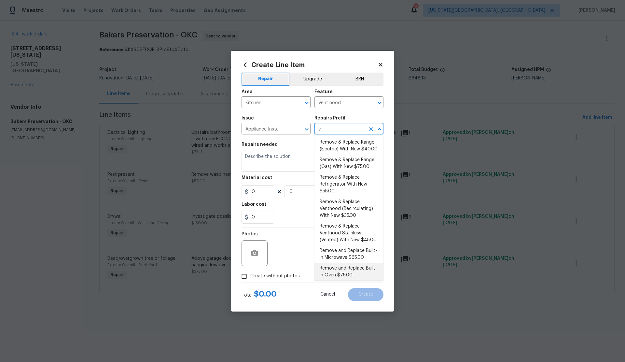
scroll to position [0, 0]
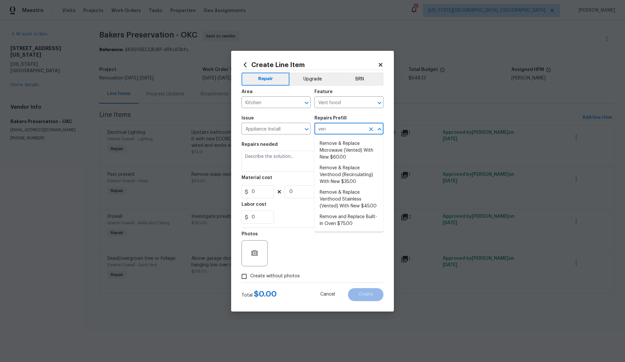
type input "vent"
click at [334, 172] on li "Remove & Replace Venthood (Recirculating) With New $35.00" at bounding box center [348, 175] width 69 height 24
type input "Appliances"
type input "Remove & Replace Venthood (Recirculating) With New $35.00"
type textarea "Remove the existing venthood and replace it with a new venthood (recirculating)…"
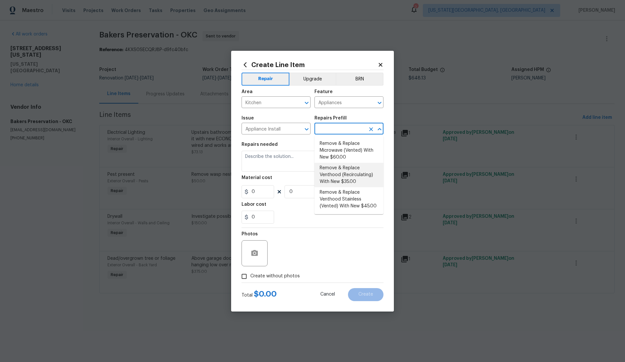
type input "35"
type input "1"
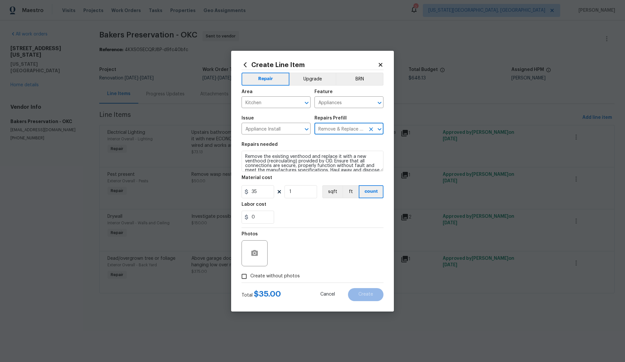
type input "Remove & Replace Venthood (Recirculating) With New $35.00"
drag, startPoint x: 246, startPoint y: 276, endPoint x: 271, endPoint y: 269, distance: 25.5
click at [258, 272] on label "Create without photos" at bounding box center [269, 276] width 62 height 12
click at [250, 272] on input "Create without photos" at bounding box center [244, 276] width 12 height 12
checkbox input "true"
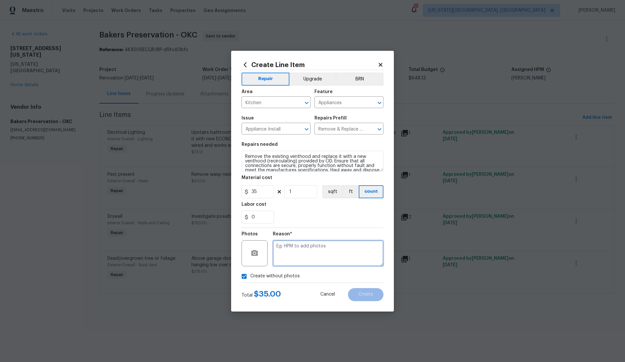
click at [304, 259] on textarea at bounding box center [328, 253] width 111 height 26
type textarea "."
click at [374, 294] on button "Create" at bounding box center [365, 294] width 35 height 13
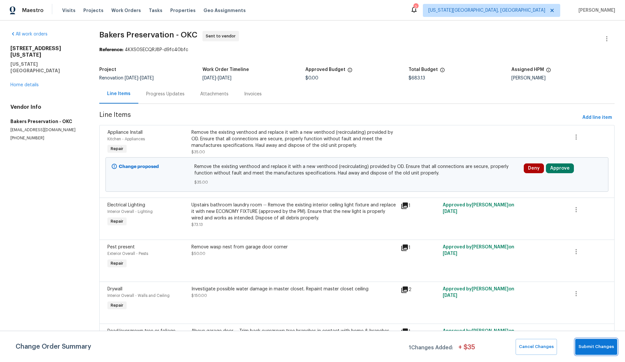
click at [594, 349] on span "Submit Changes" at bounding box center [596, 346] width 35 height 7
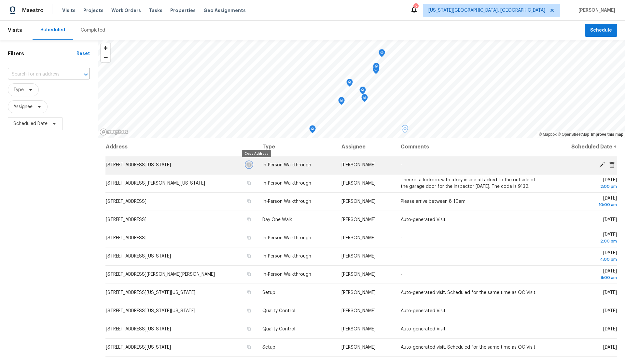
click at [251, 163] on icon "button" at bounding box center [249, 165] width 4 height 4
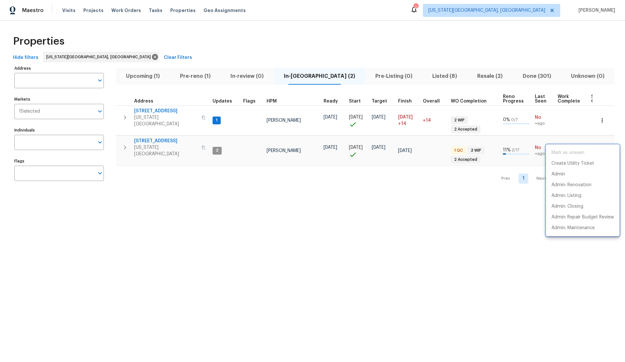
click at [142, 77] on div at bounding box center [312, 181] width 625 height 362
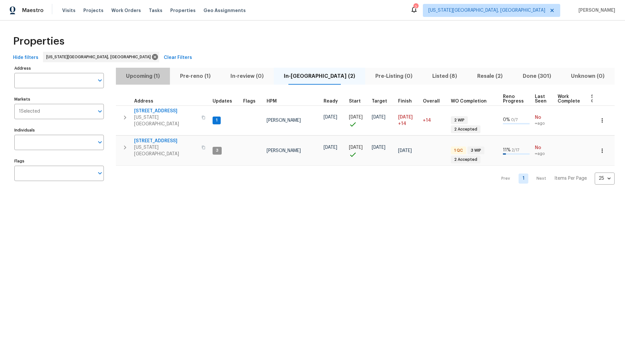
click at [143, 76] on span "Upcoming (1)" at bounding box center [143, 76] width 46 height 9
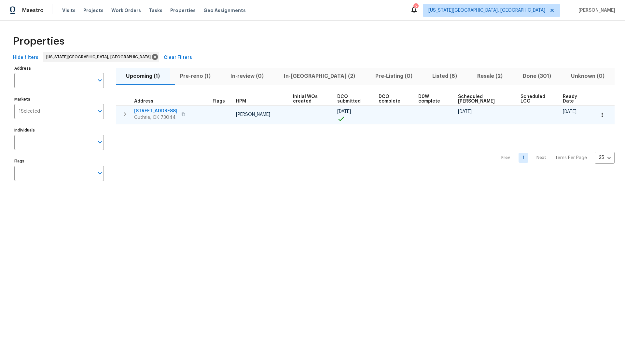
click at [601, 116] on icon "button" at bounding box center [602, 115] width 7 height 7
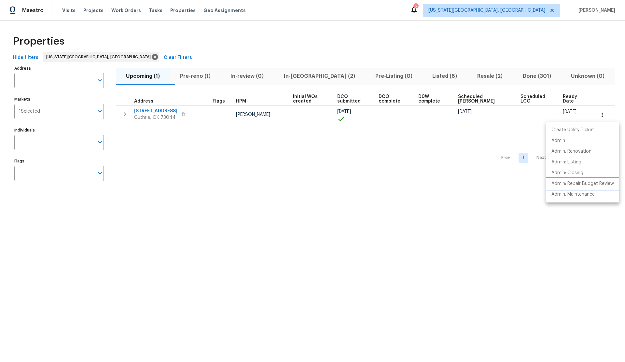
click at [565, 184] on p "Admin: Repair Budget Review" at bounding box center [583, 183] width 63 height 7
